Goal: Transaction & Acquisition: Download file/media

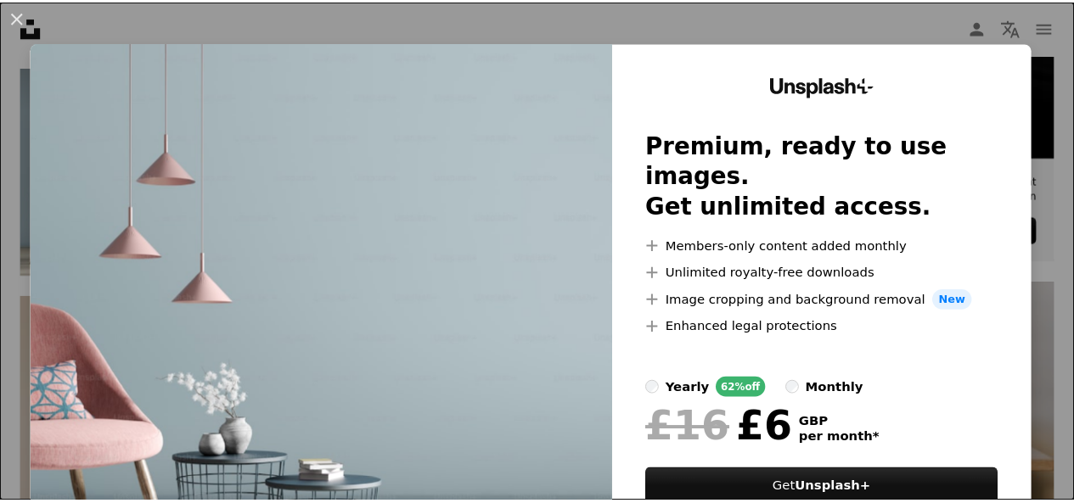
scroll to position [645, 0]
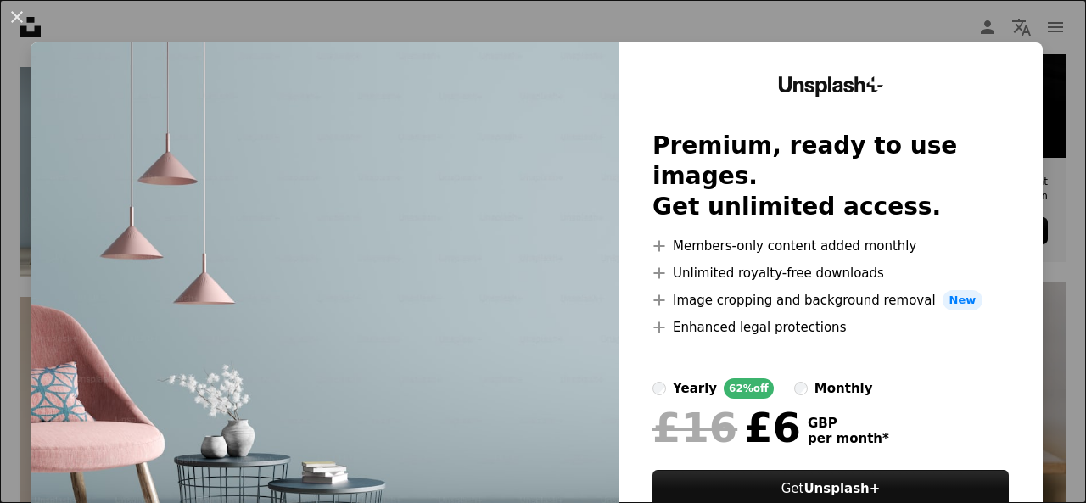
click at [562, 20] on div "An X shape Unsplash+ Premium, ready to use images. Get unlimited access. A plus…" at bounding box center [543, 251] width 1086 height 503
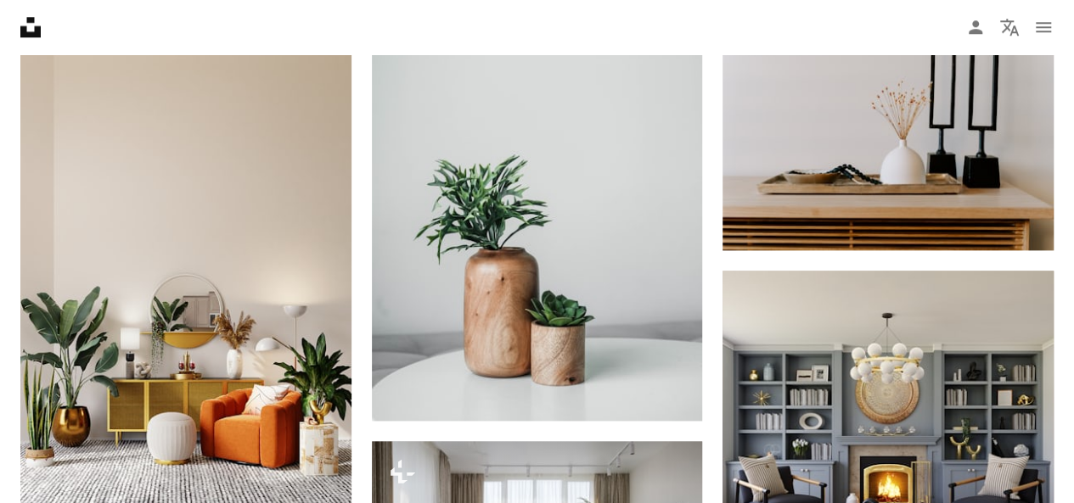
scroll to position [973, 0]
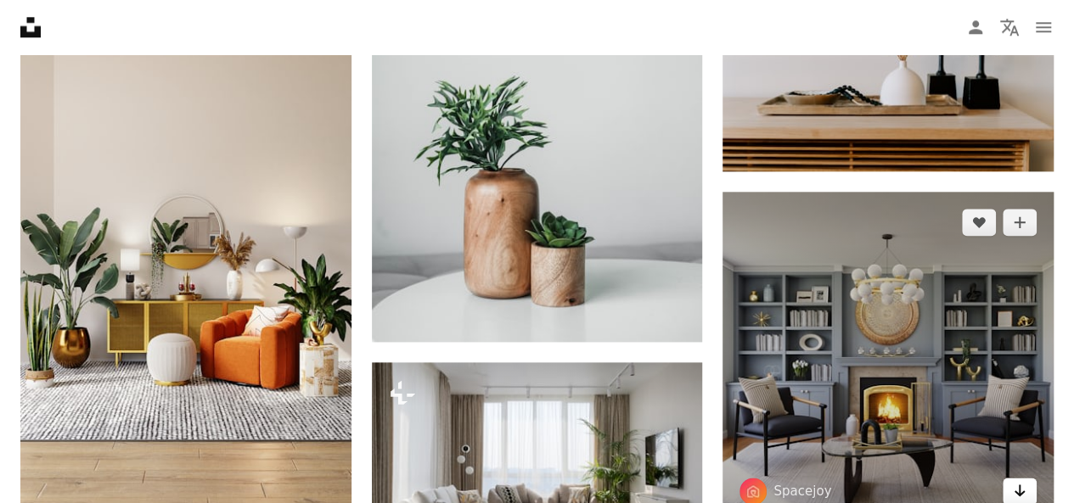
click at [1022, 487] on icon "Arrow pointing down" at bounding box center [1020, 490] width 14 height 20
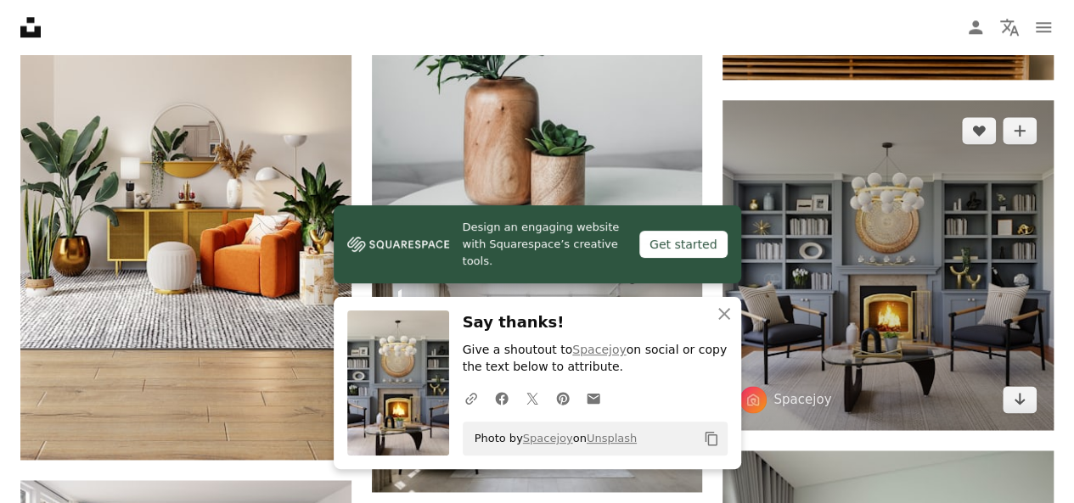
scroll to position [1075, 0]
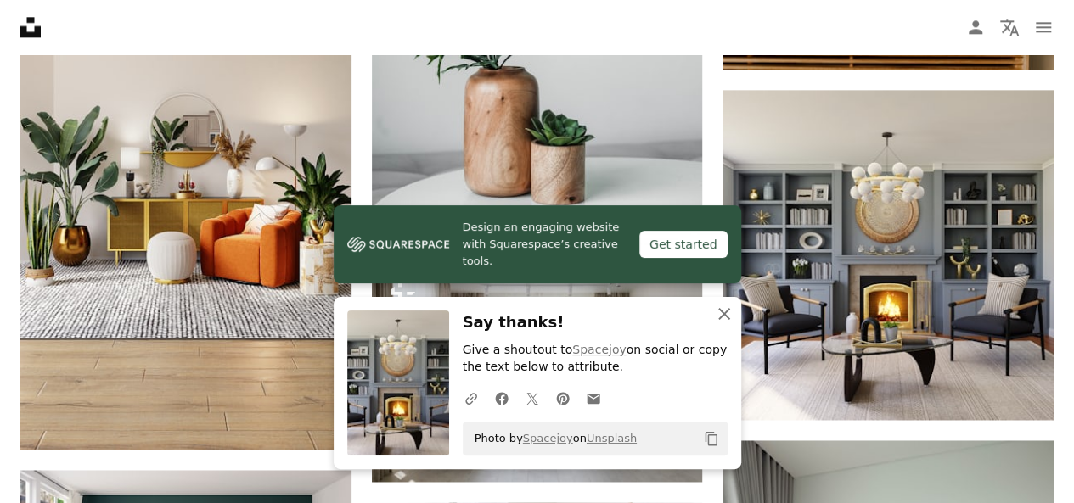
click at [723, 311] on icon "An X shape" at bounding box center [724, 314] width 20 height 20
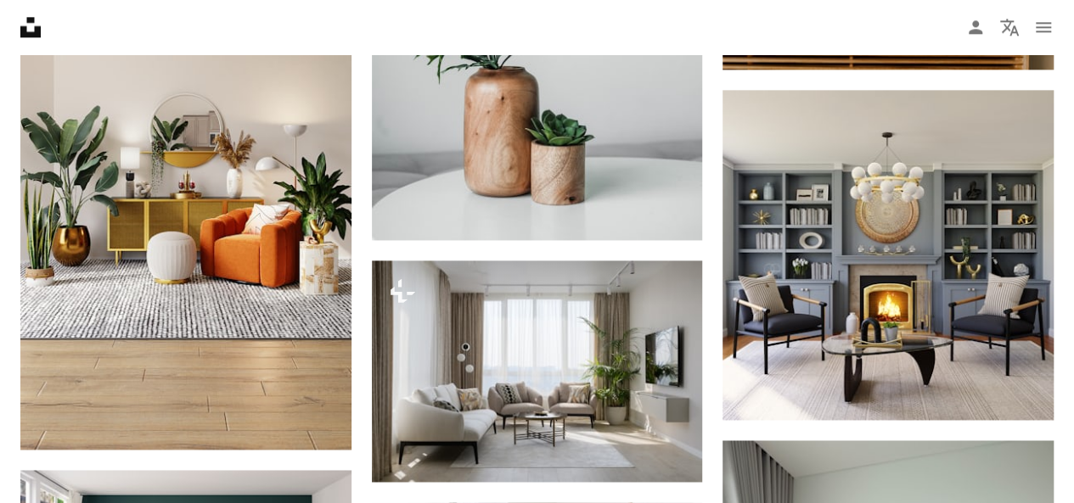
drag, startPoint x: 1032, startPoint y: 421, endPoint x: 1074, endPoint y: 391, distance: 51.1
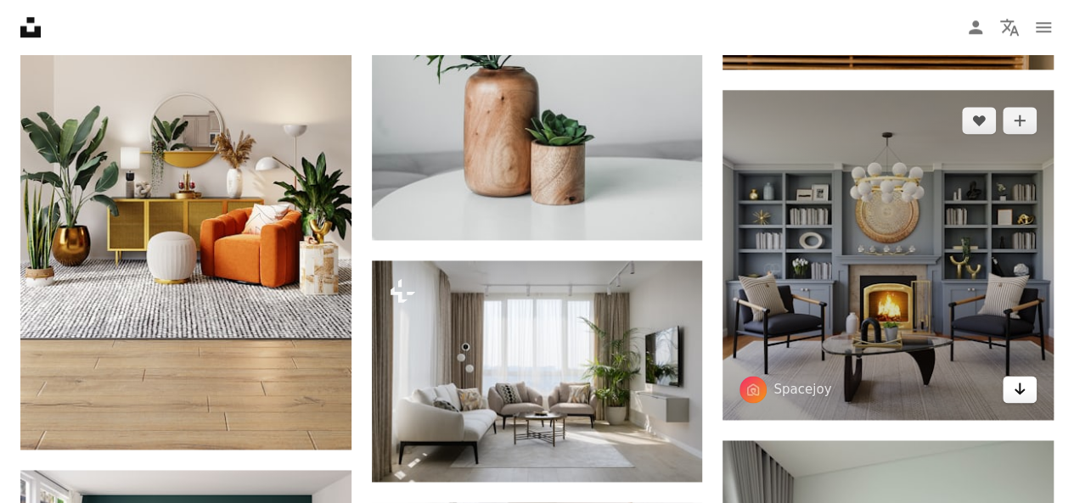
click at [1021, 386] on icon "Arrow pointing down" at bounding box center [1020, 389] width 14 height 20
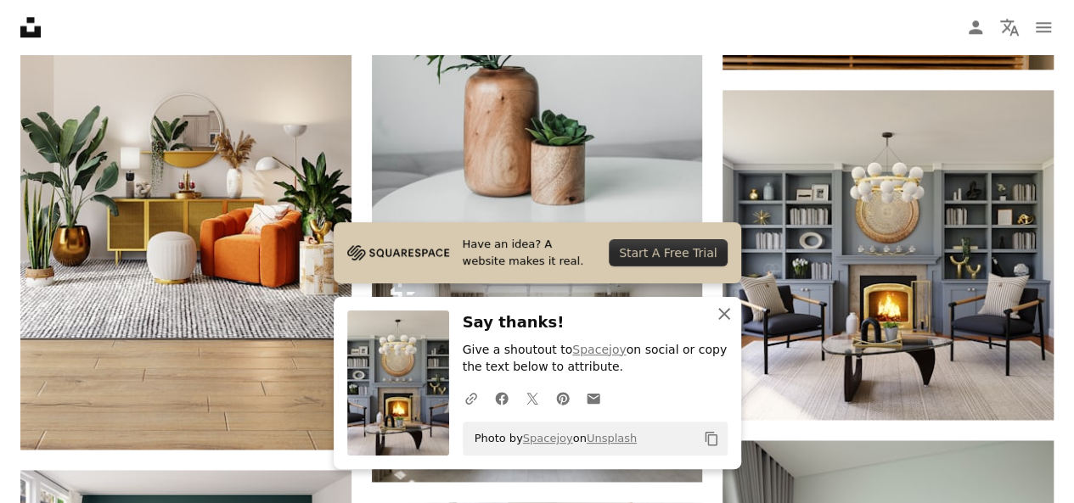
click at [721, 315] on icon "button" at bounding box center [724, 314] width 12 height 12
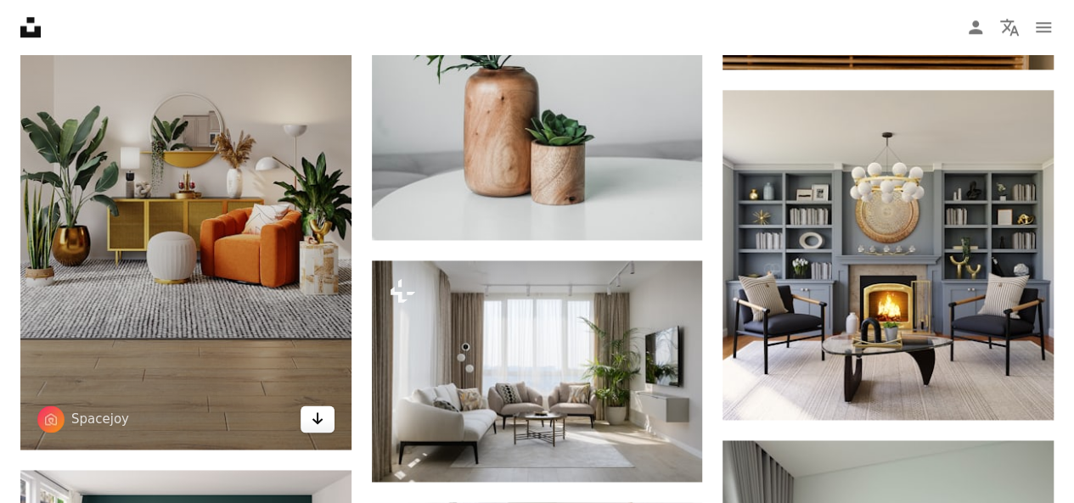
click at [317, 418] on icon "Download" at bounding box center [316, 418] width 11 height 12
